Goal: Task Accomplishment & Management: Manage account settings

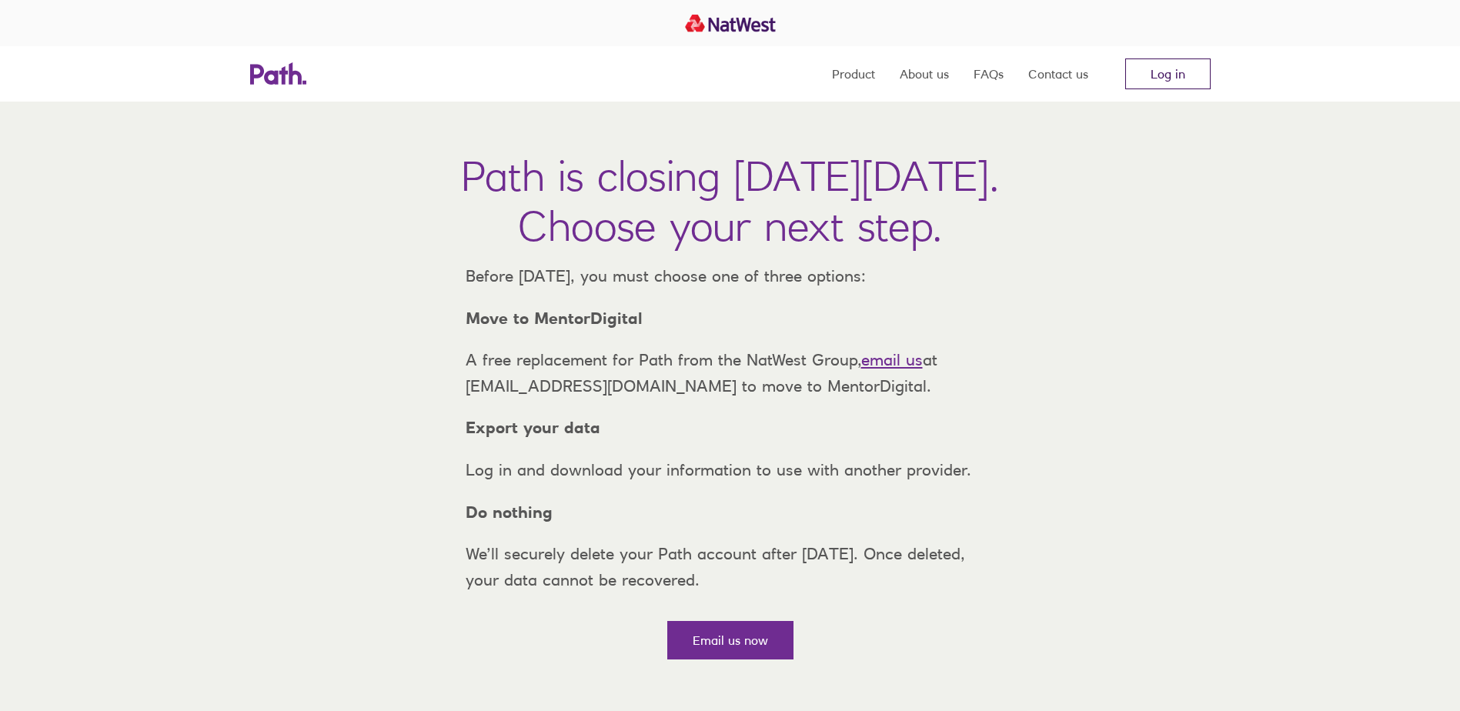
click at [1187, 73] on link "Log in" at bounding box center [1167, 73] width 85 height 31
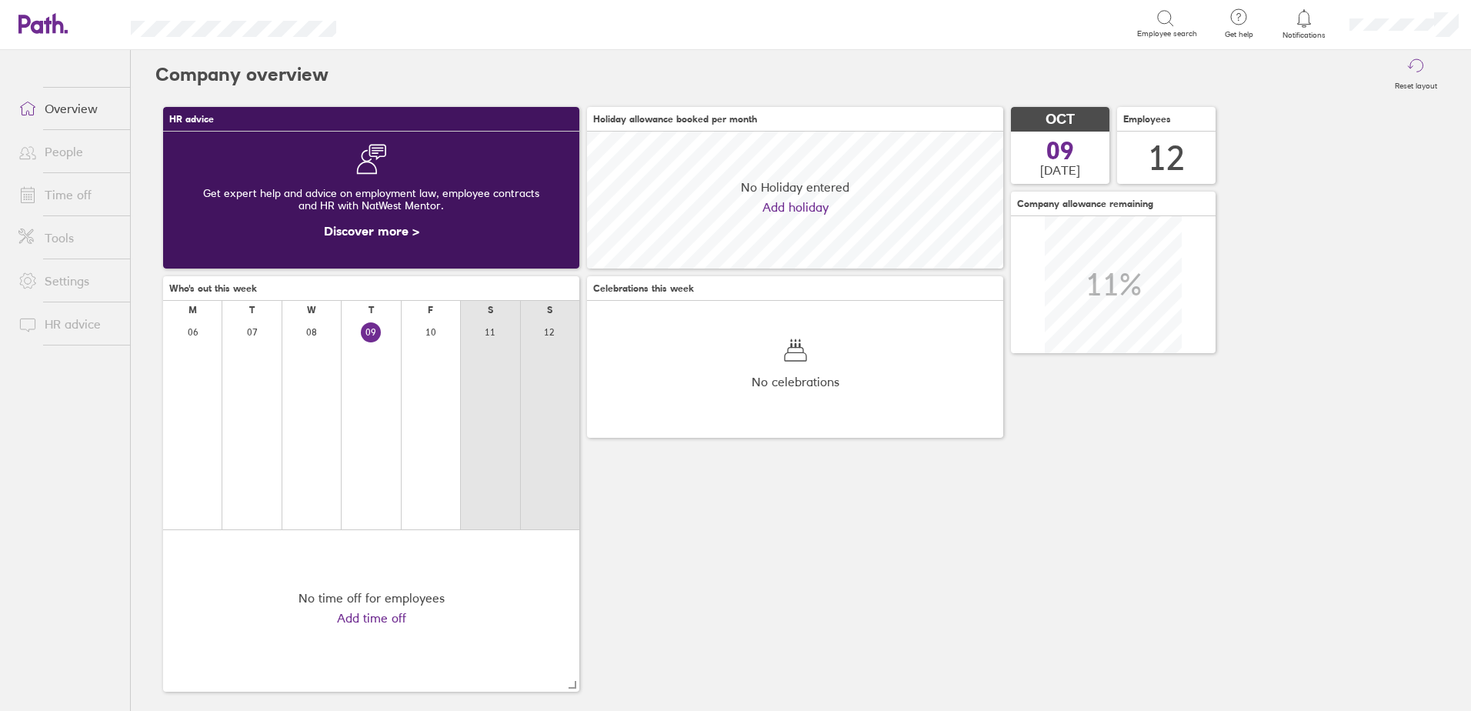
scroll to position [137, 416]
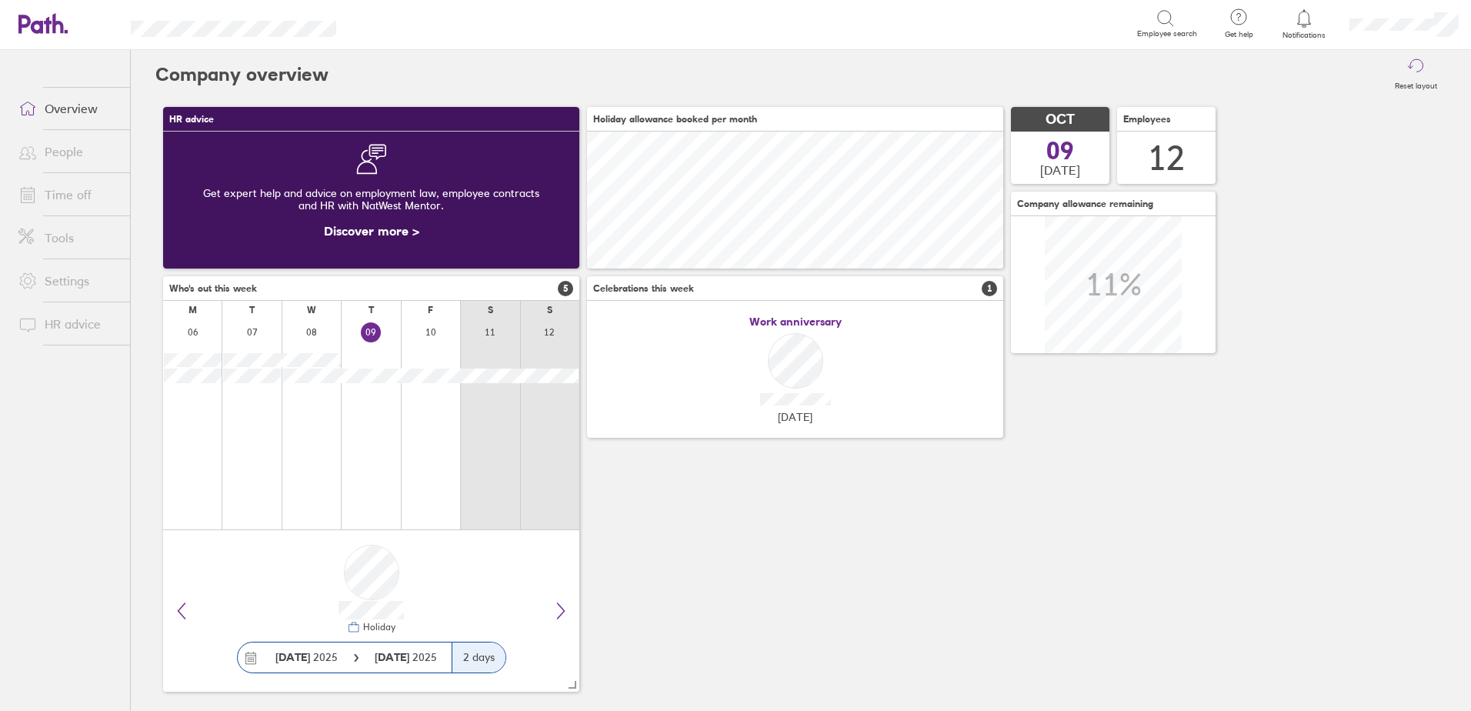
click at [1297, 21] on icon at bounding box center [1304, 18] width 18 height 18
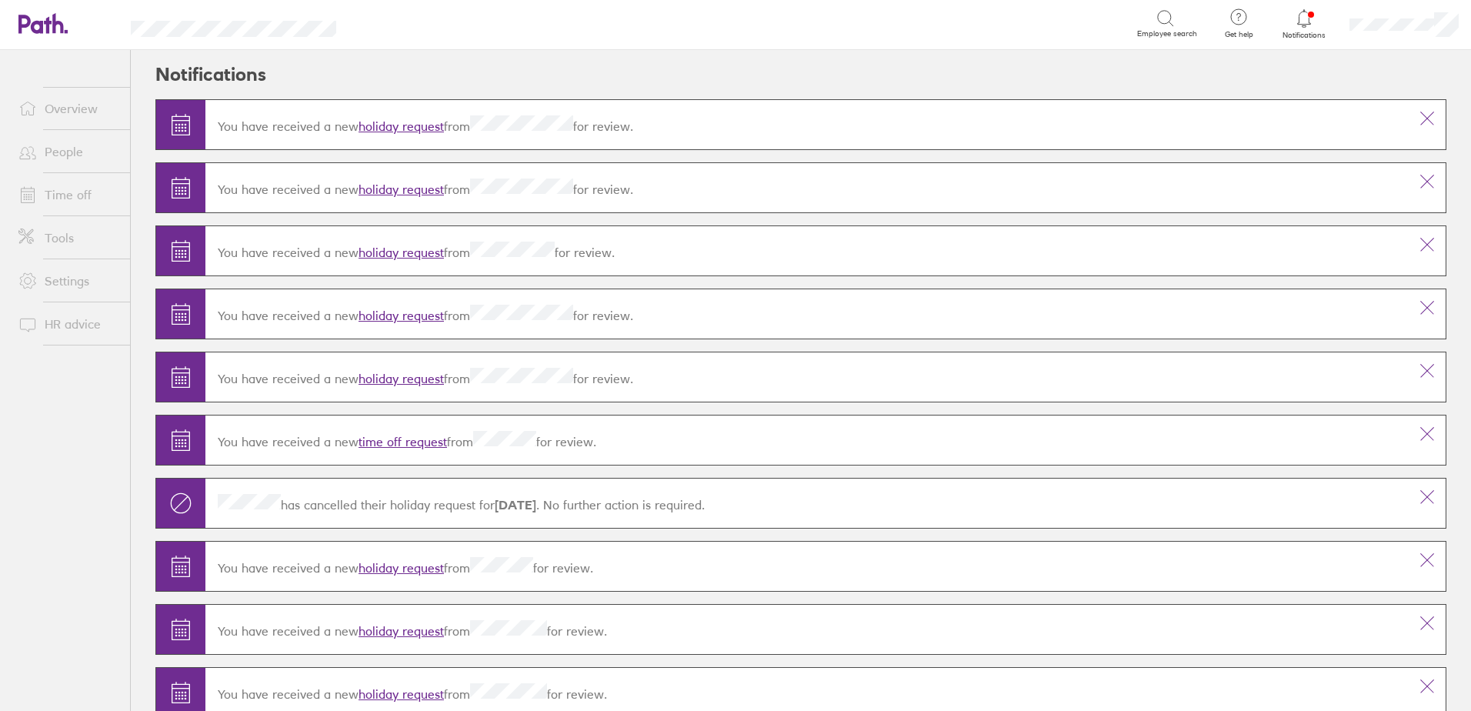
click at [399, 130] on link "holiday request" at bounding box center [401, 125] width 85 height 15
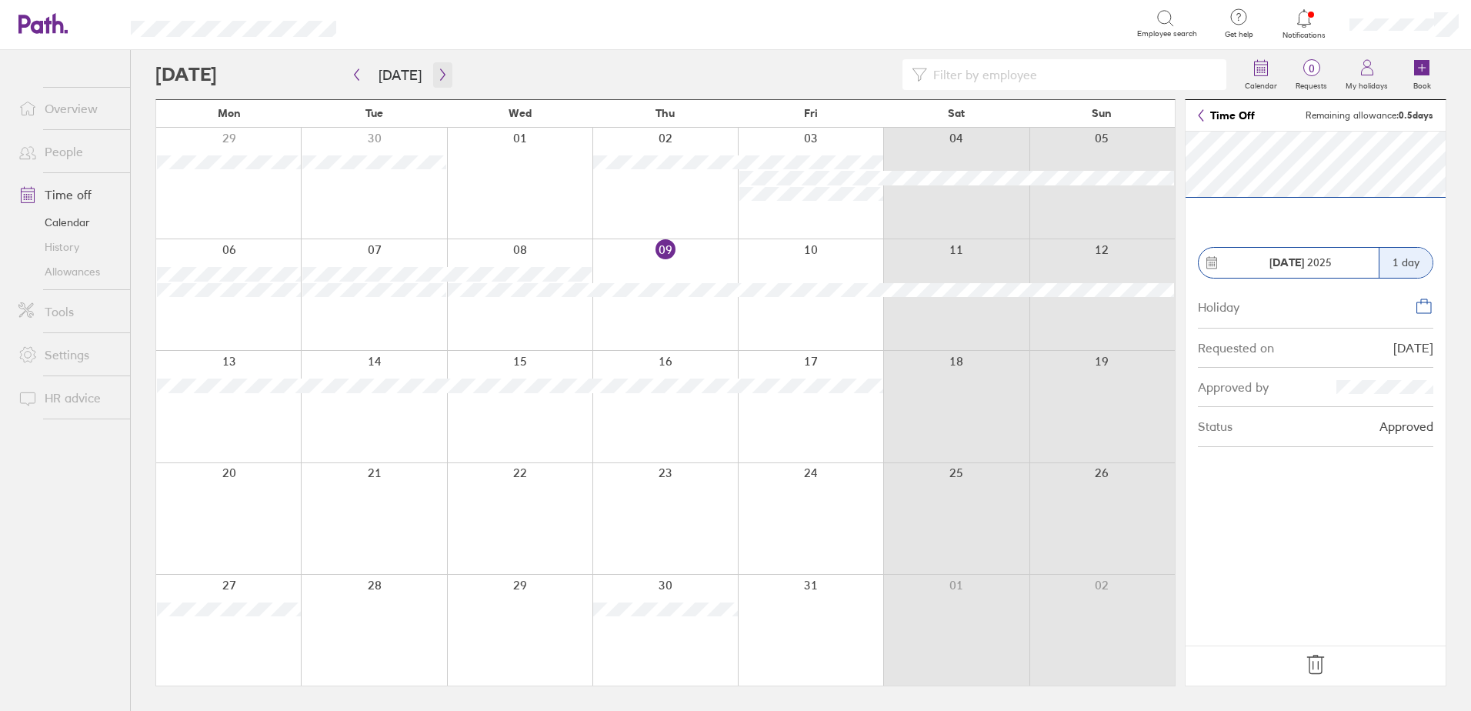
click at [437, 77] on icon "button" at bounding box center [443, 74] width 12 height 12
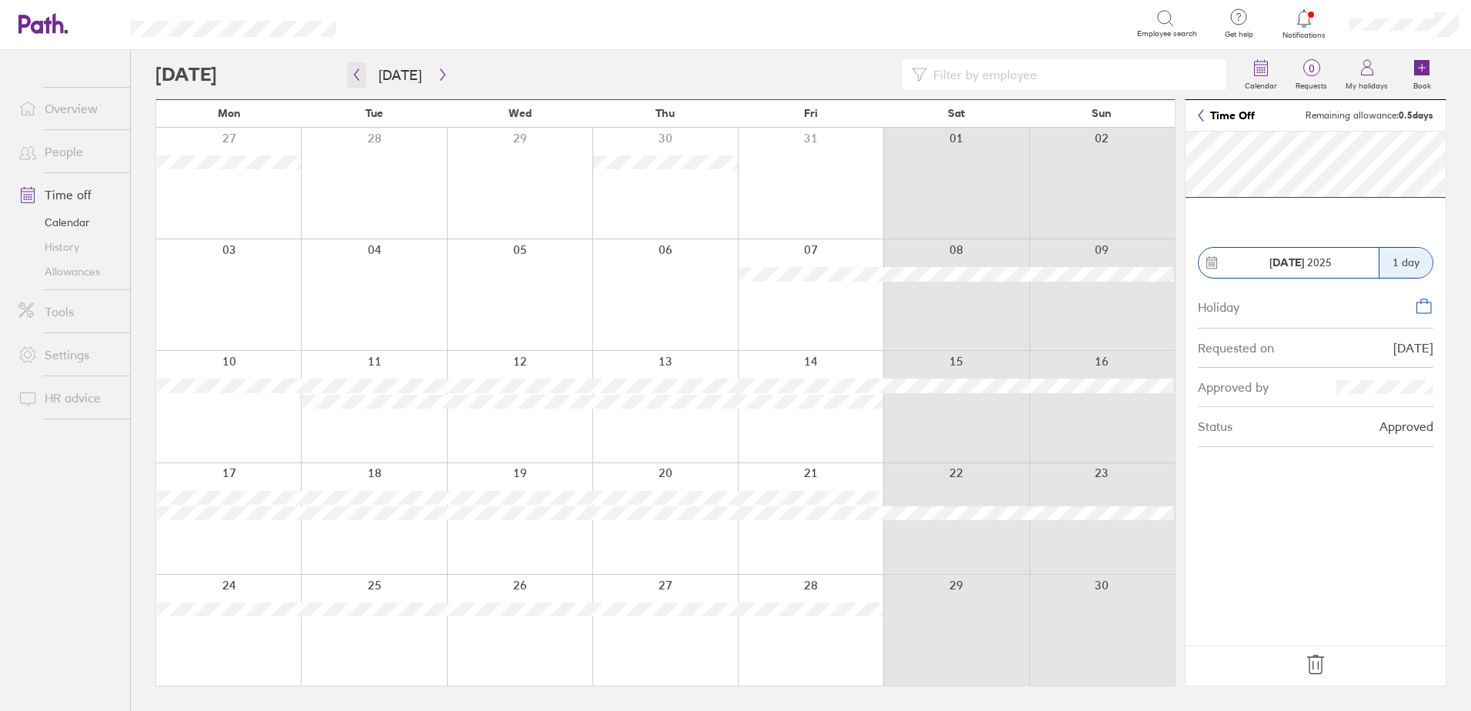
click at [359, 72] on icon "button" at bounding box center [357, 74] width 12 height 12
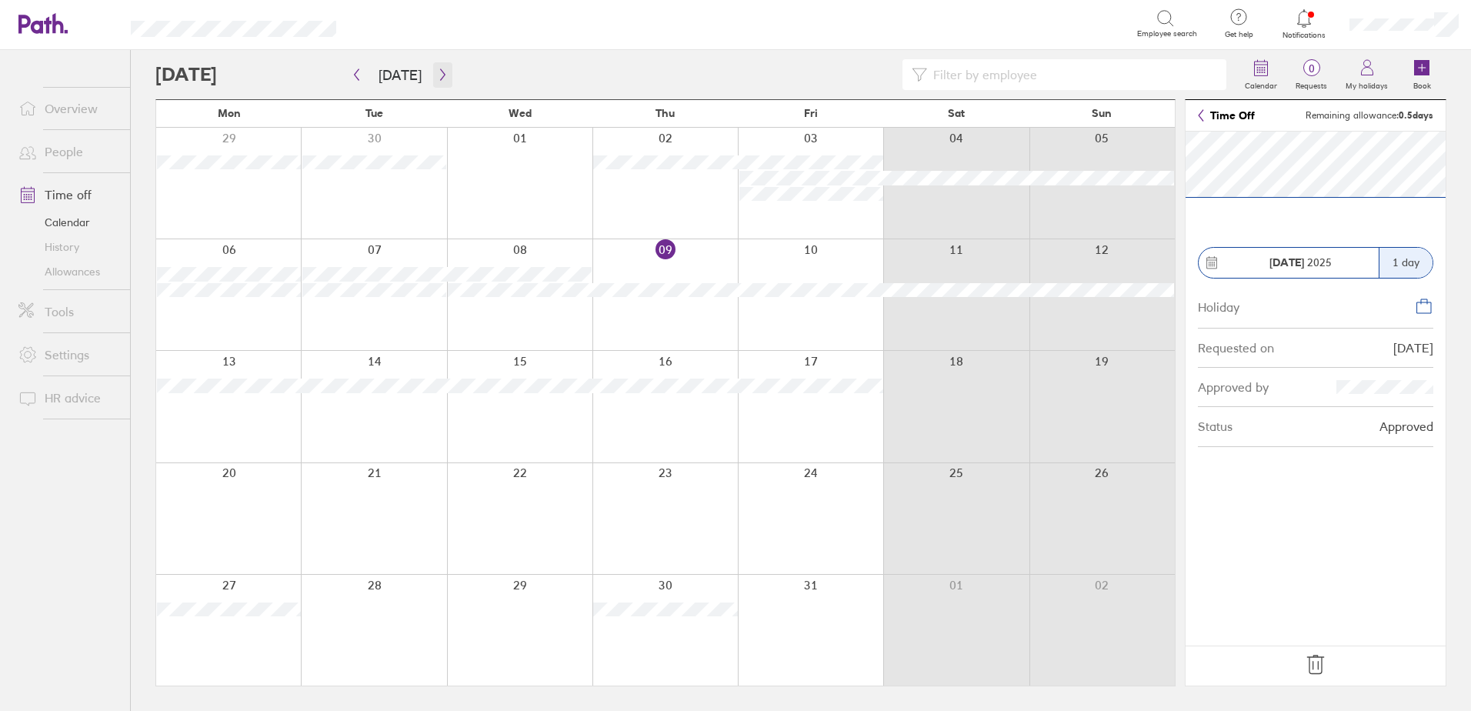
click at [440, 78] on icon "button" at bounding box center [442, 75] width 5 height 12
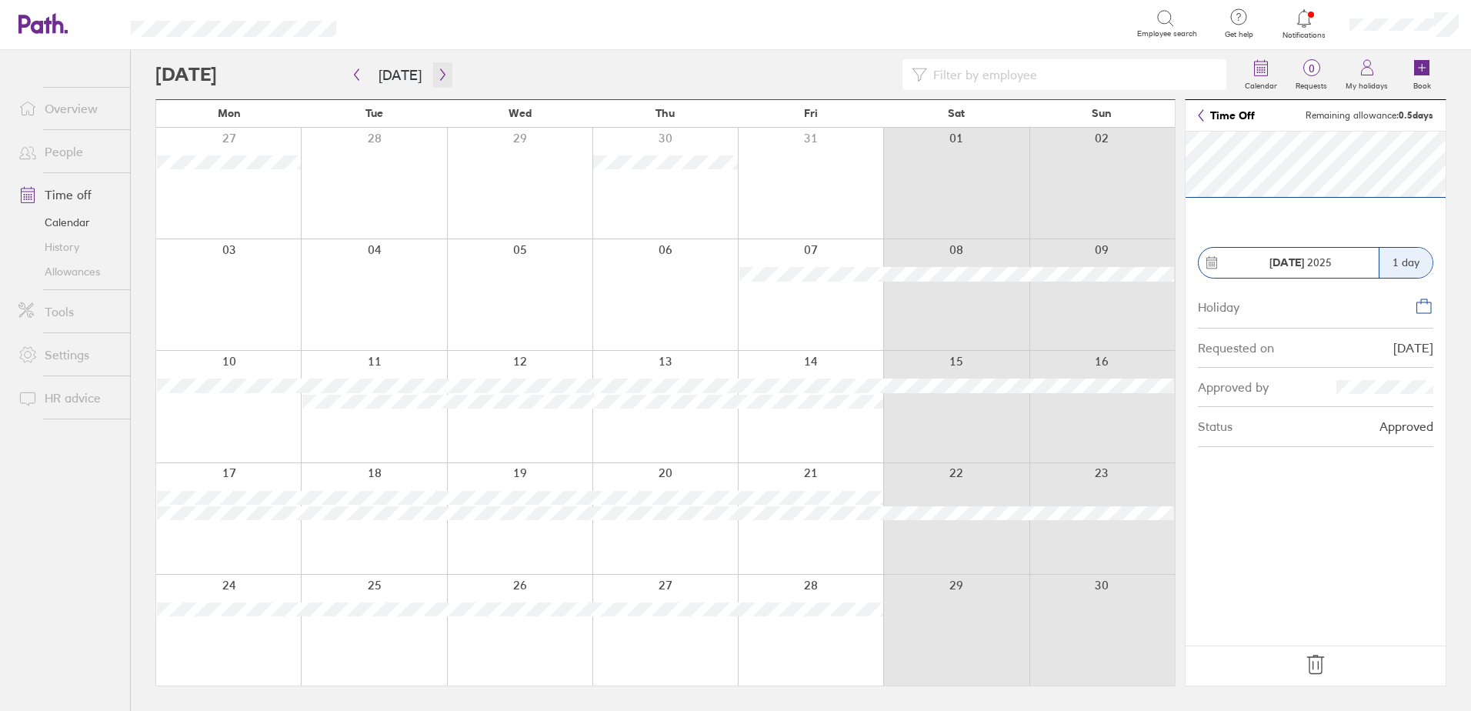
click at [437, 77] on icon "button" at bounding box center [443, 74] width 12 height 12
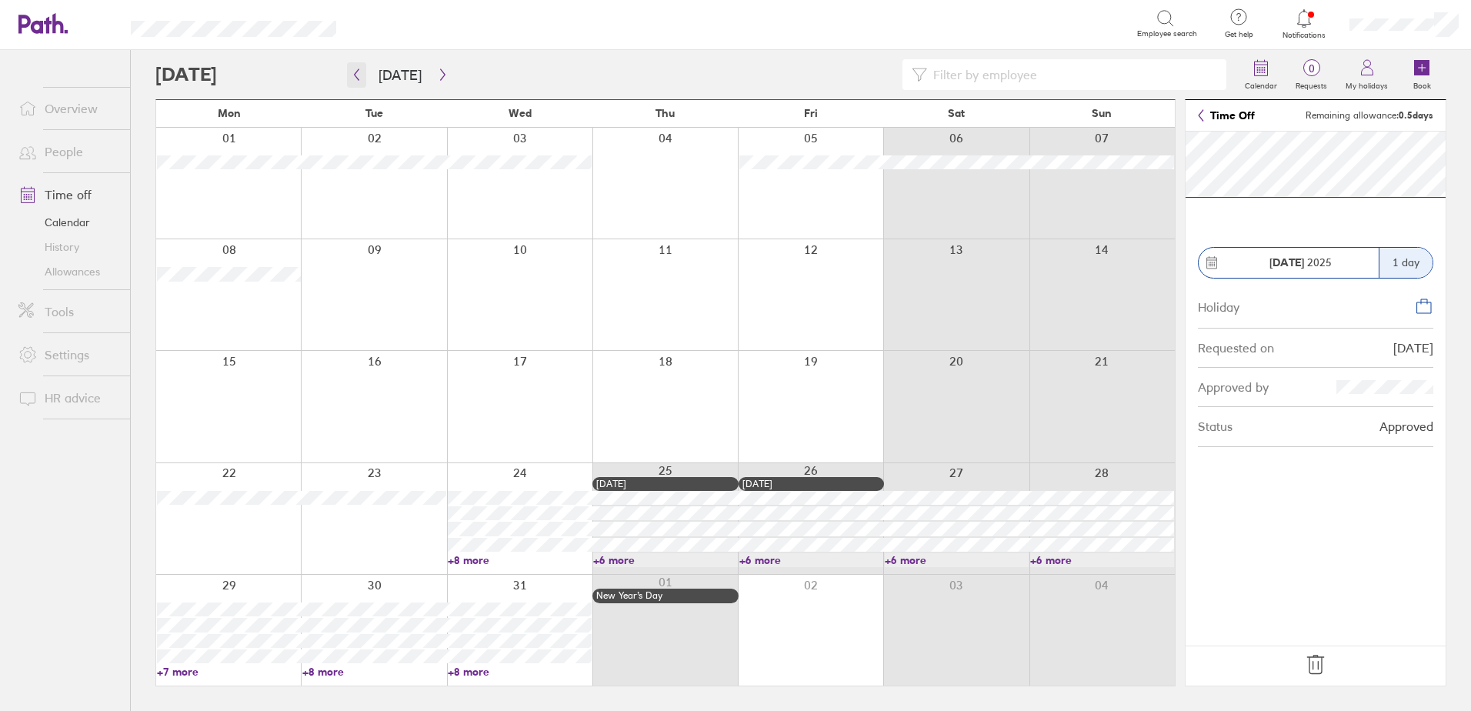
click at [353, 78] on icon "button" at bounding box center [357, 74] width 12 height 12
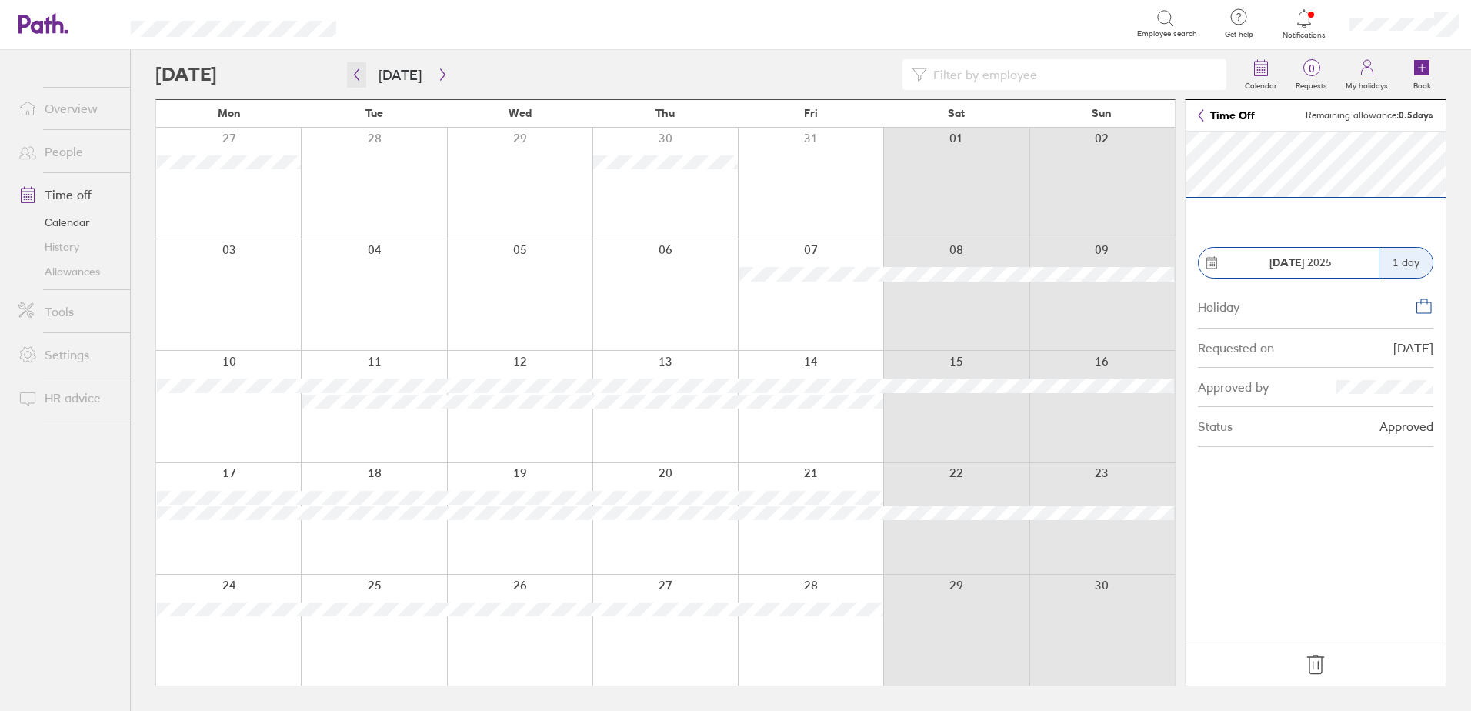
click at [354, 77] on icon "button" at bounding box center [357, 74] width 12 height 12
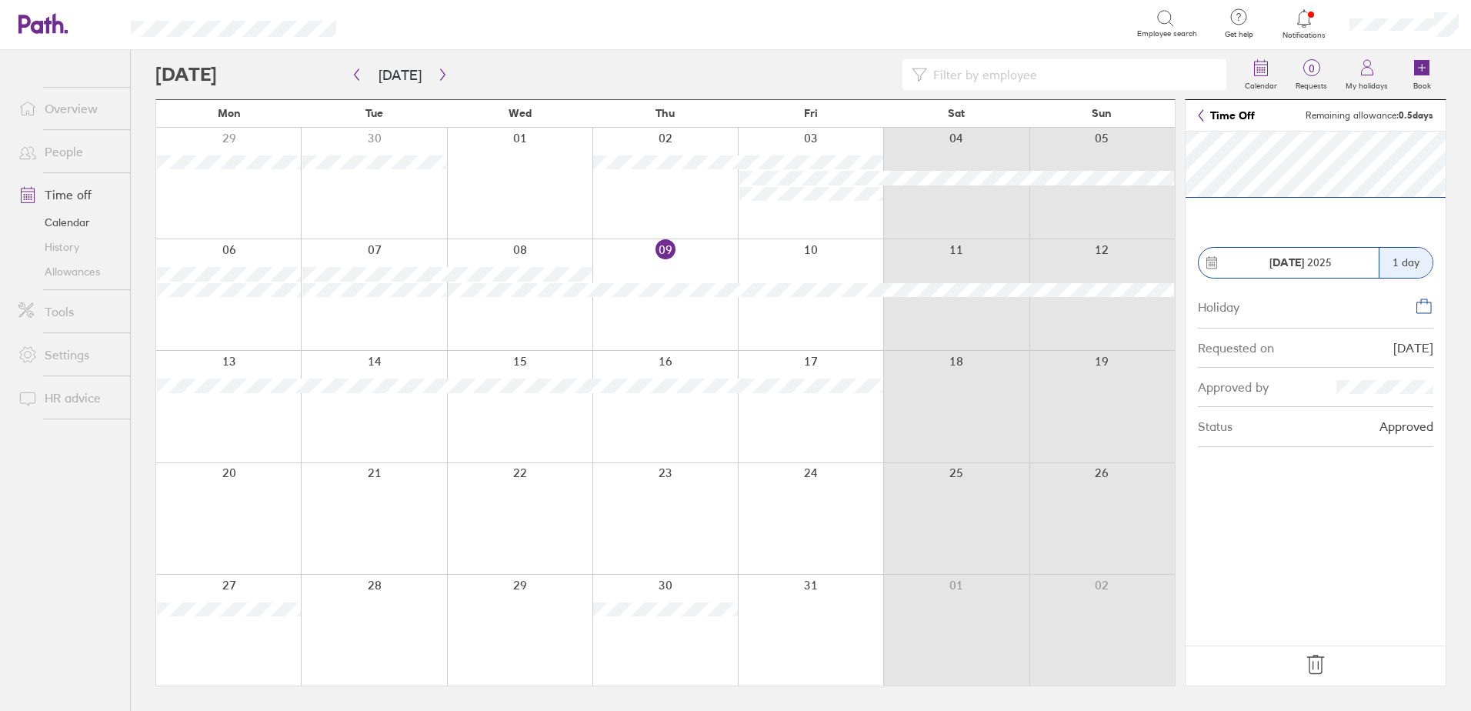
click at [75, 273] on link "Allowances" at bounding box center [68, 271] width 124 height 25
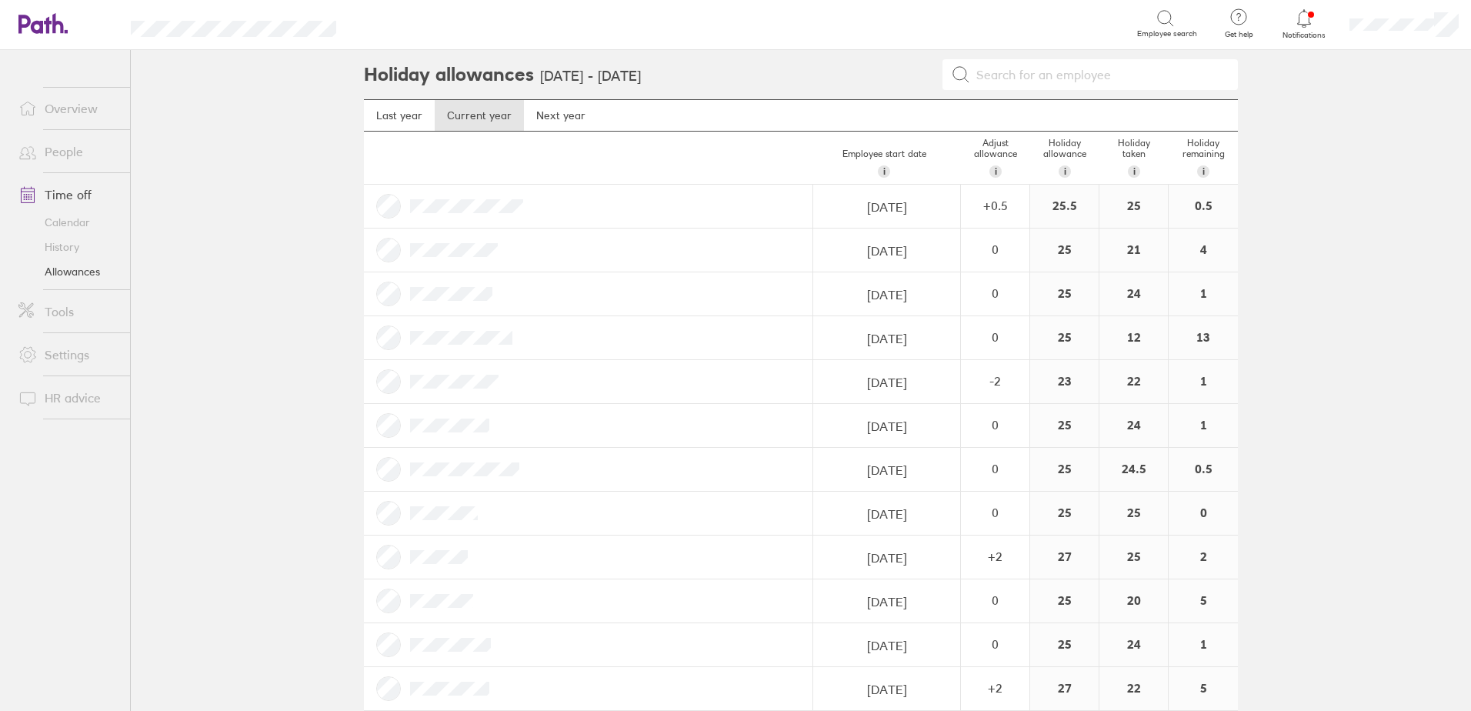
click at [73, 223] on link "Calendar" at bounding box center [68, 222] width 124 height 25
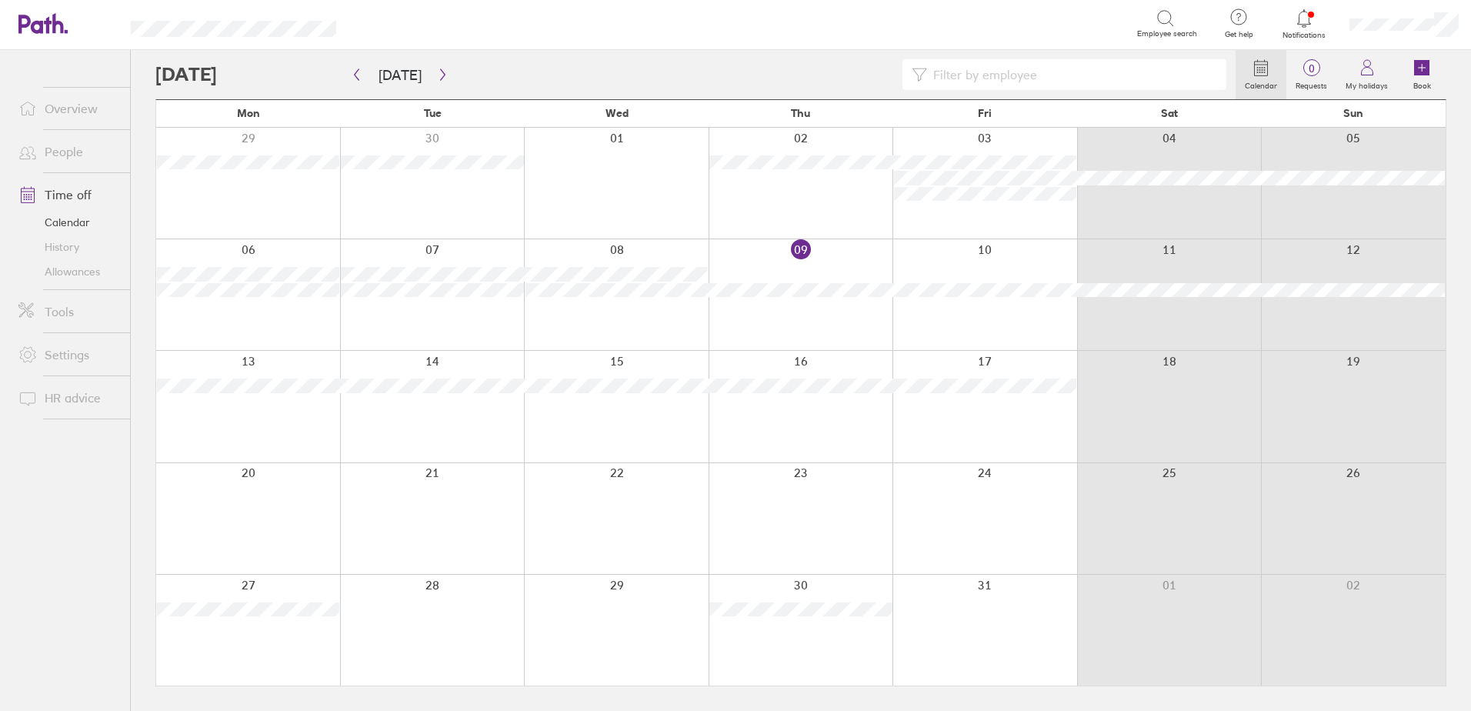
click at [60, 270] on link "Allowances" at bounding box center [68, 271] width 124 height 25
